Goal: Information Seeking & Learning: Find specific fact

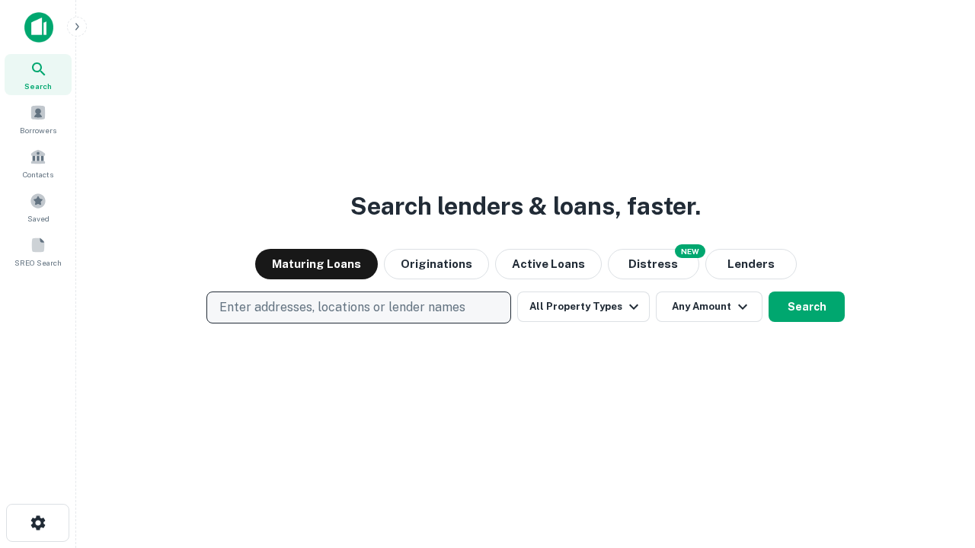
click at [358, 308] on p "Enter addresses, locations or lender names" at bounding box center [342, 308] width 246 height 18
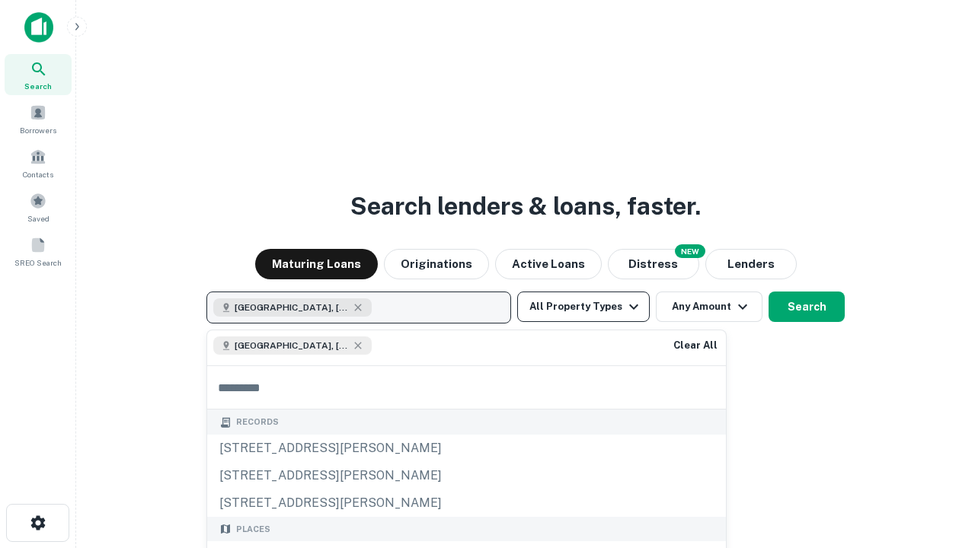
click at [583, 307] on button "All Property Types" at bounding box center [583, 307] width 133 height 30
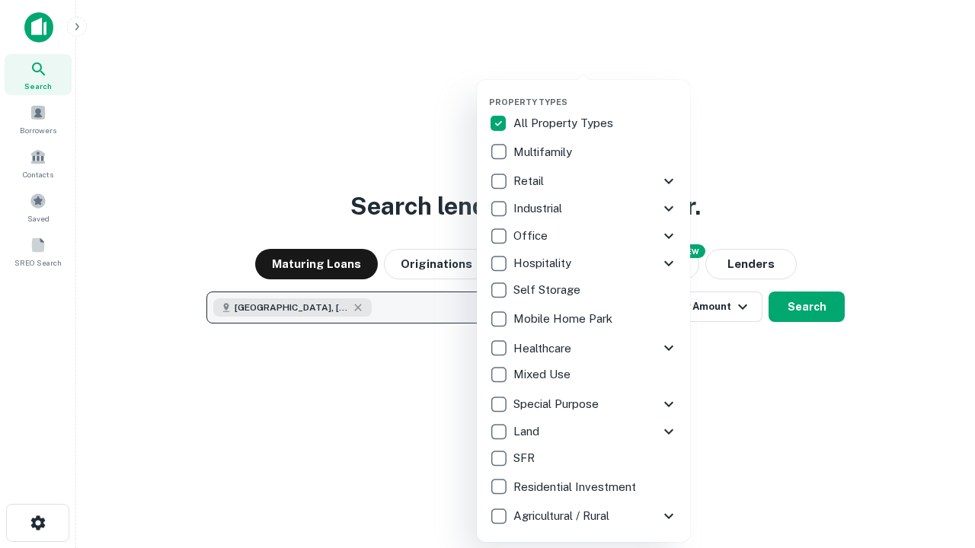
click at [596, 92] on button "button" at bounding box center [595, 92] width 213 height 1
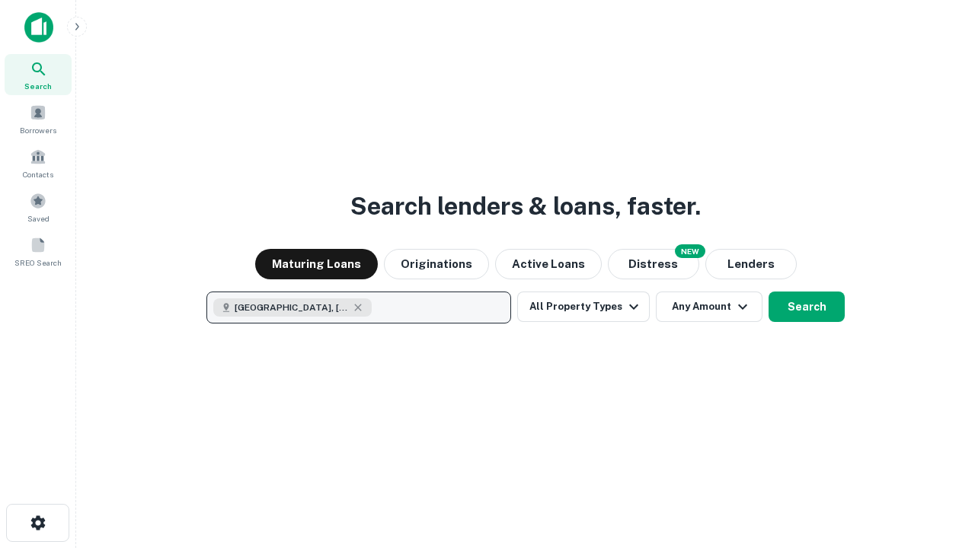
scroll to position [24, 0]
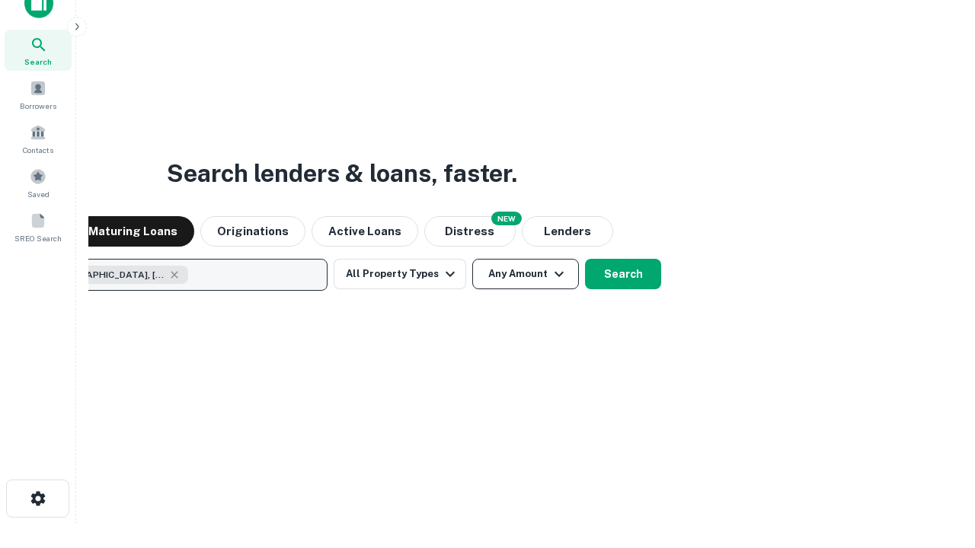
click at [472, 259] on button "Any Amount" at bounding box center [525, 274] width 107 height 30
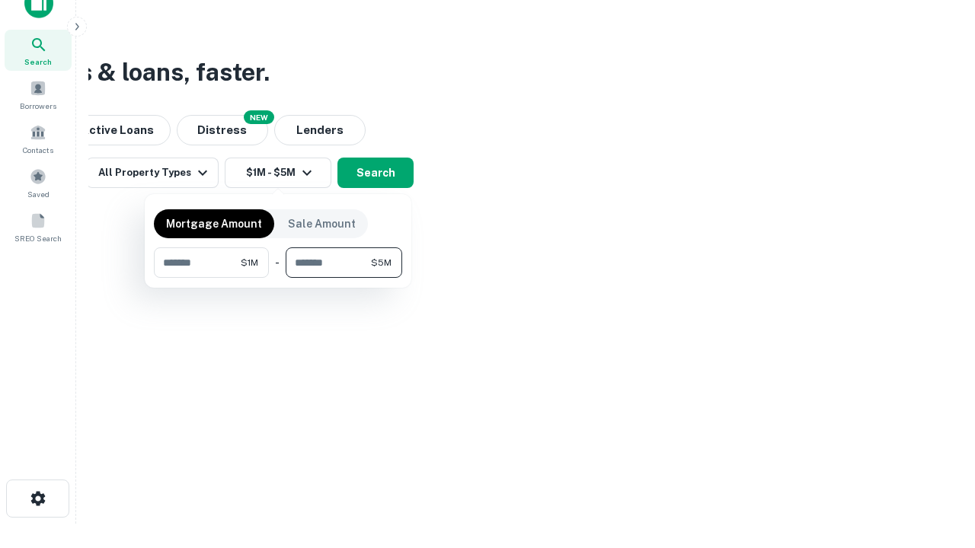
type input "*******"
click at [278, 278] on button "button" at bounding box center [278, 278] width 248 height 1
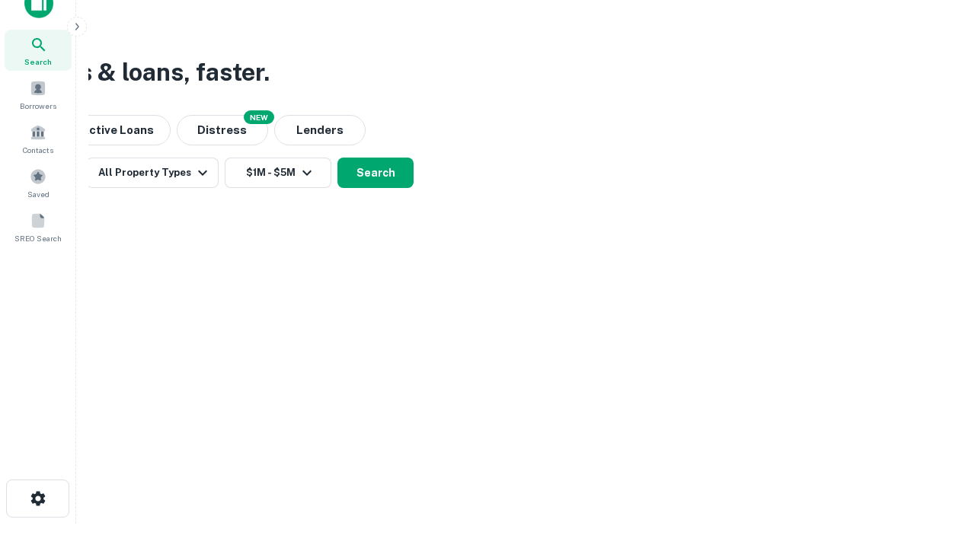
scroll to position [24, 0]
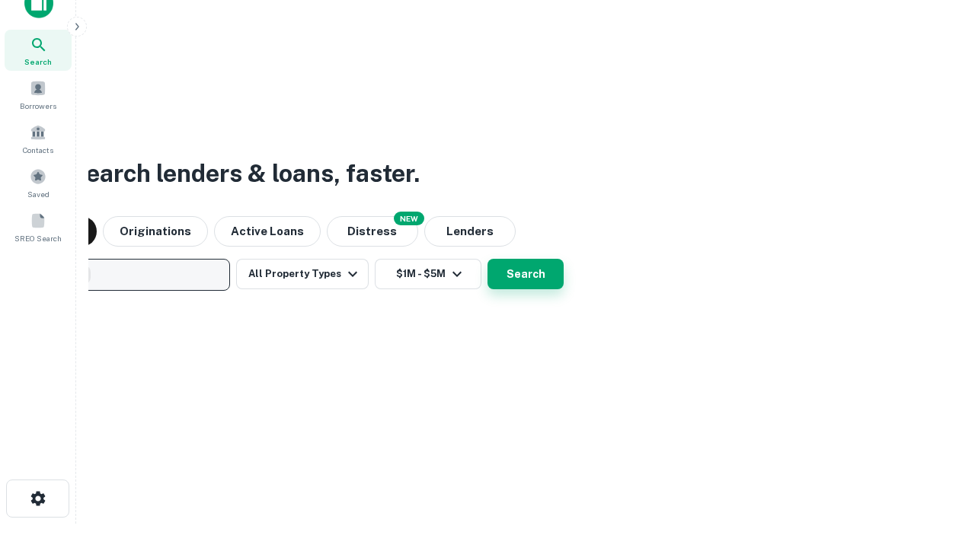
click at [488, 259] on button "Search" at bounding box center [526, 274] width 76 height 30
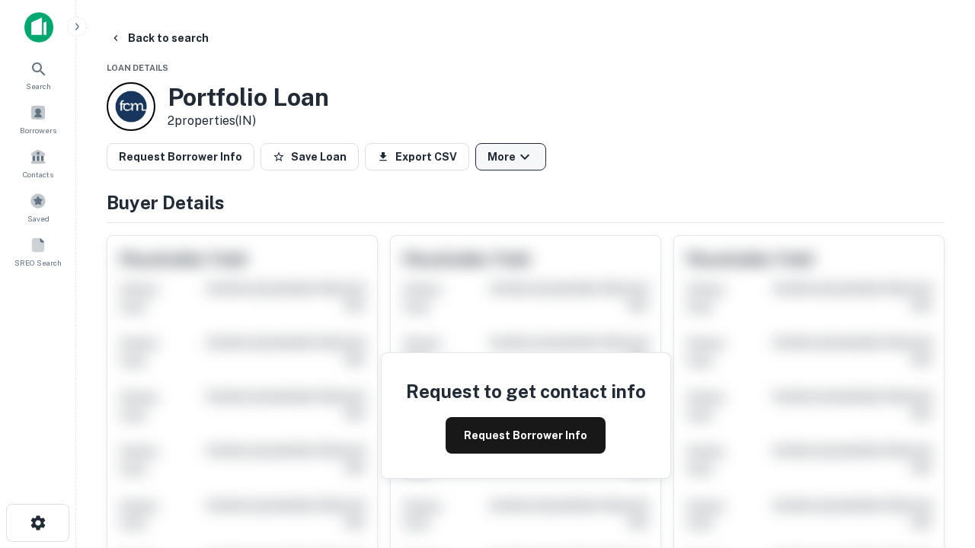
click at [510, 157] on button "More" at bounding box center [510, 156] width 71 height 27
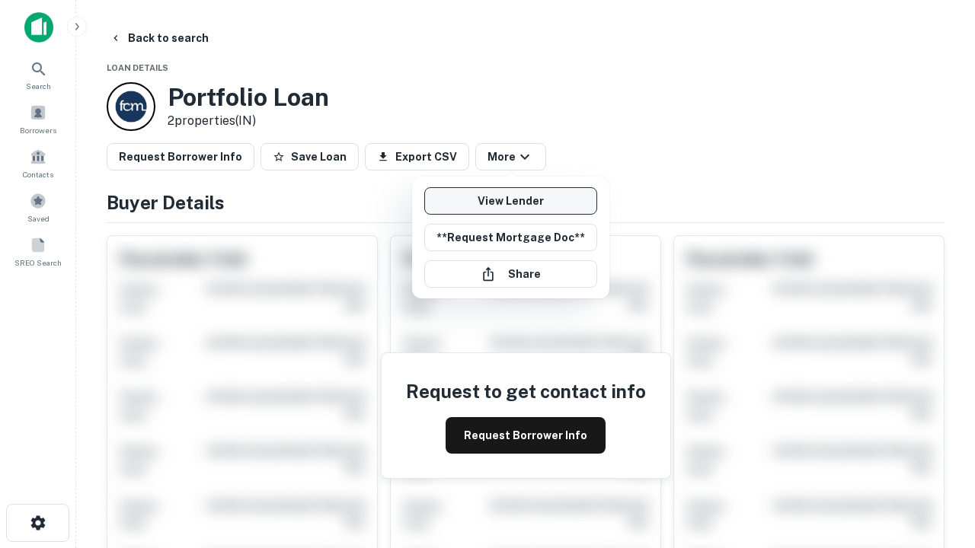
click at [510, 201] on link "View Lender" at bounding box center [510, 200] width 173 height 27
